Goal: Check status: Check status

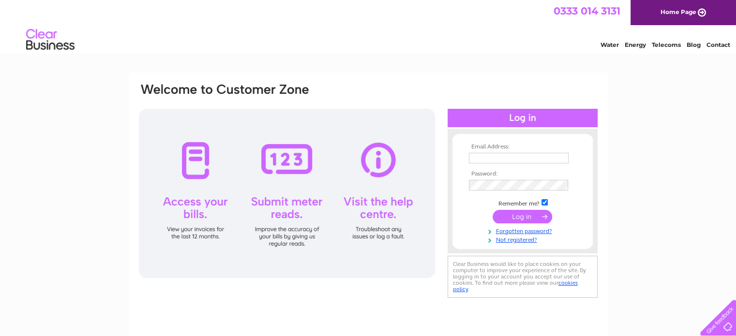
type input "[PERSON_NAME][EMAIL_ADDRESS][DOMAIN_NAME]"
click at [523, 212] on input "submit" at bounding box center [523, 217] width 60 height 14
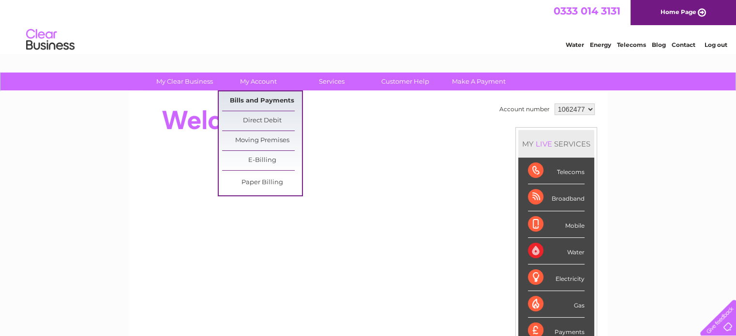
click at [258, 97] on link "Bills and Payments" at bounding box center [262, 100] width 80 height 19
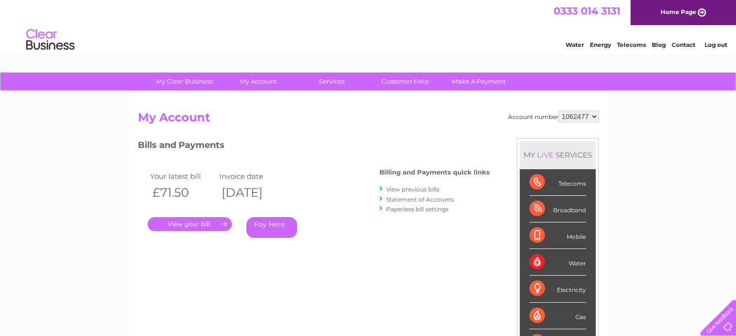
click at [200, 221] on link "." at bounding box center [190, 224] width 84 height 14
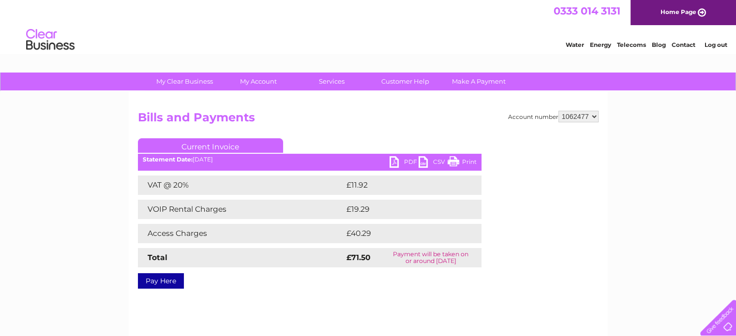
click at [396, 160] on link "PDF" at bounding box center [403, 163] width 29 height 14
